Goal: Navigation & Orientation: Understand site structure

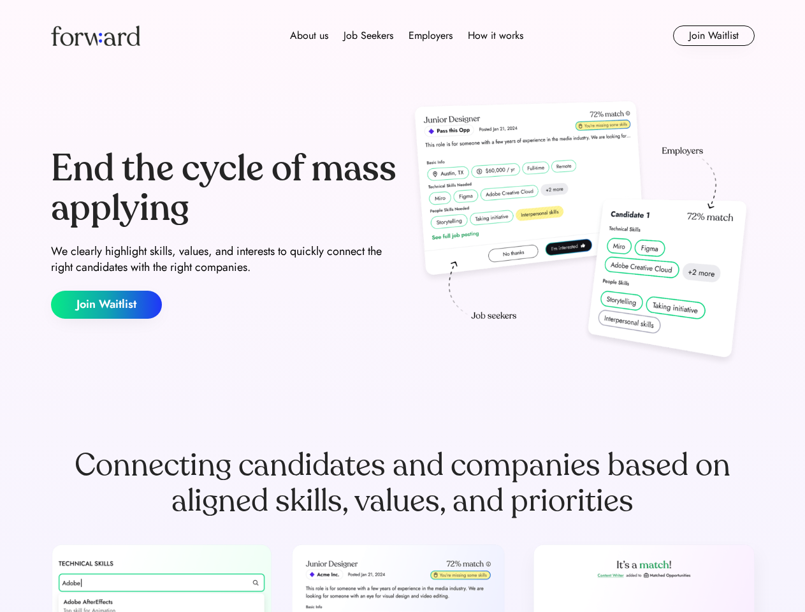
click at [402, 306] on div "End the cycle of mass applying We clearly highlight skills, values, and interes…" at bounding box center [403, 234] width 704 height 274
click at [403, 36] on div "About us Job Seekers Employers How it works" at bounding box center [407, 35] width 503 height 15
click at [96, 36] on img at bounding box center [95, 36] width 89 height 20
click at [407, 36] on div "About us Job Seekers Employers How it works" at bounding box center [407, 35] width 503 height 15
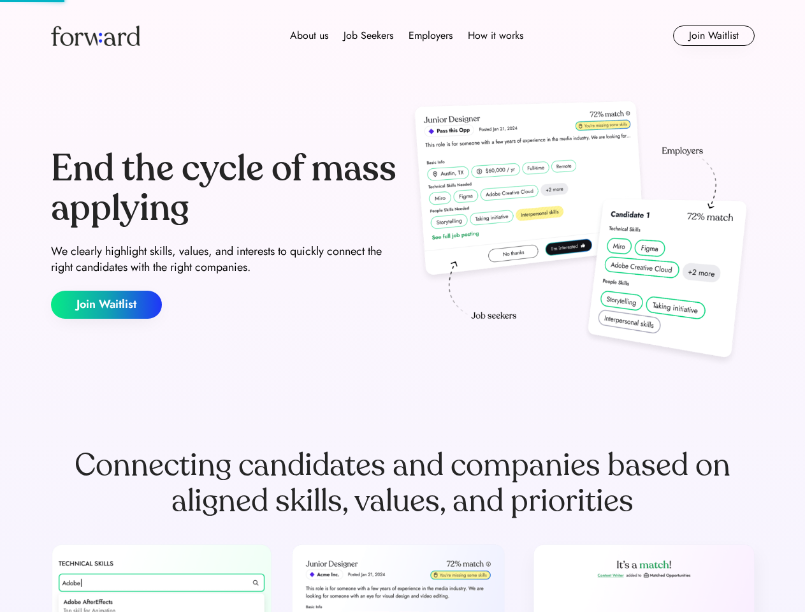
click at [309, 36] on div "About us" at bounding box center [309, 35] width 38 height 15
click at [369, 36] on div "Job Seekers" at bounding box center [369, 35] width 50 height 15
click at [430, 36] on div "Employers" at bounding box center [431, 35] width 44 height 15
click at [495, 36] on div "How it works" at bounding box center [495, 35] width 55 height 15
click at [714, 36] on button "Join Waitlist" at bounding box center [714, 36] width 82 height 20
